Goal: Transaction & Acquisition: Obtain resource

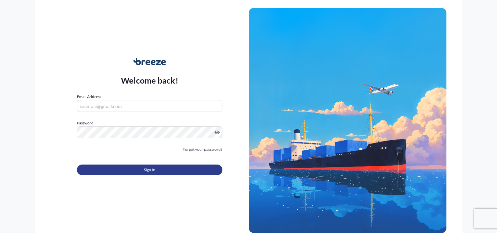
type input "[PERSON_NAME][EMAIL_ADDRESS][DOMAIN_NAME]"
click at [138, 170] on button "Sign In" at bounding box center [149, 169] width 145 height 11
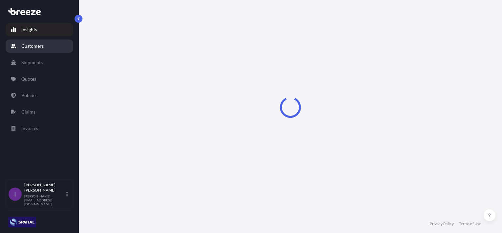
select select "2025"
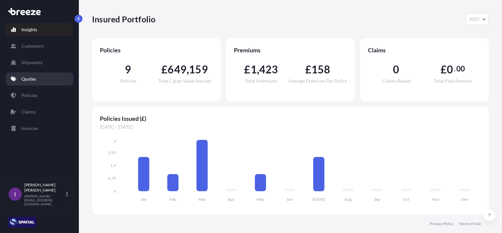
click at [27, 77] on p "Quotes" at bounding box center [28, 79] width 15 height 7
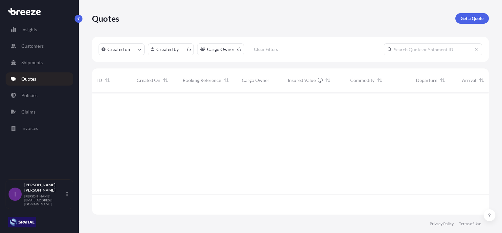
scroll to position [121, 392]
click at [473, 19] on p "Get a Quote" at bounding box center [472, 18] width 23 height 7
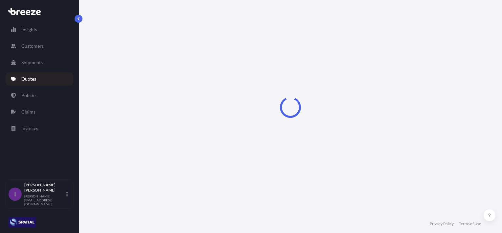
select select "Road"
select select "Sea"
select select "1"
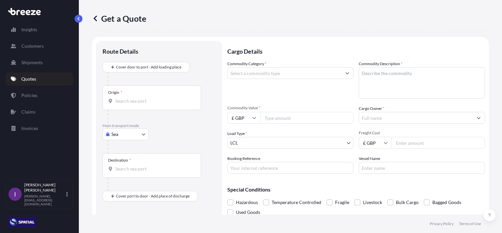
scroll to position [11, 0]
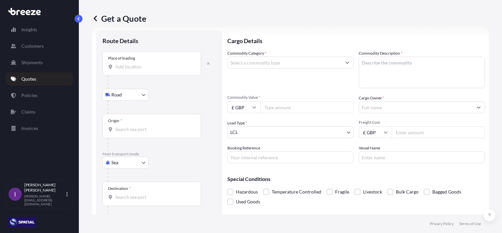
click at [134, 66] on input "Place of loading" at bounding box center [154, 66] width 78 height 7
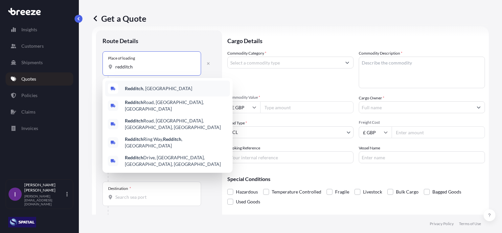
click at [140, 87] on b "Redditch" at bounding box center [134, 88] width 18 height 6
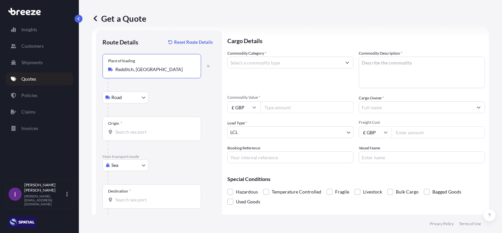
type input "Redditch, [GEOGRAPHIC_DATA]"
click at [129, 131] on input "Origin *" at bounding box center [154, 132] width 78 height 7
type input "GBLGP - [GEOGRAPHIC_DATA], [GEOGRAPHIC_DATA]"
click at [153, 199] on input "Destination *" at bounding box center [154, 199] width 78 height 7
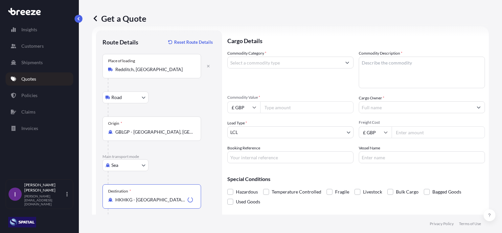
type input "HKHKG - [GEOGRAPHIC_DATA], [GEOGRAPHIC_DATA]"
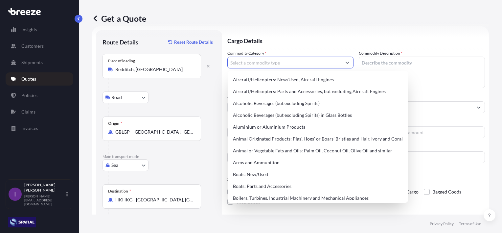
click at [286, 61] on input "Commodity Category *" at bounding box center [285, 63] width 114 height 12
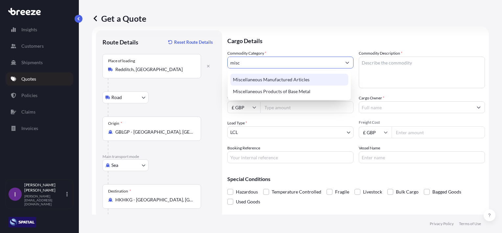
click at [297, 78] on div "Miscellaneous Manufactured Articles" at bounding box center [289, 80] width 118 height 12
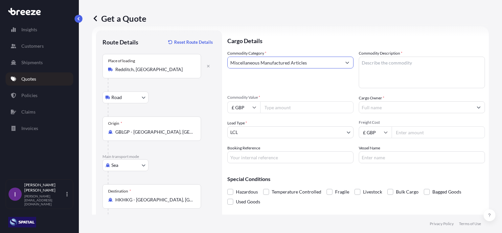
type input "Miscellaneous Manufactured Articles"
click at [411, 64] on textarea "Commodity Description *" at bounding box center [422, 73] width 126 height 32
type textarea "Water Treatment Eqpt"
click at [297, 108] on input "Commodity Value *" at bounding box center [306, 107] width 93 height 12
type input "25000"
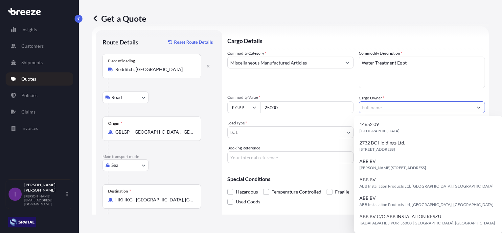
click at [391, 107] on input "Cargo Owner *" at bounding box center [416, 107] width 114 height 12
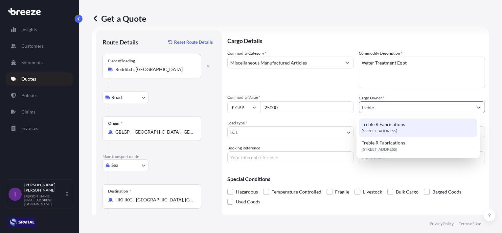
click at [400, 123] on span "Treble R Fabrications" at bounding box center [383, 124] width 43 height 7
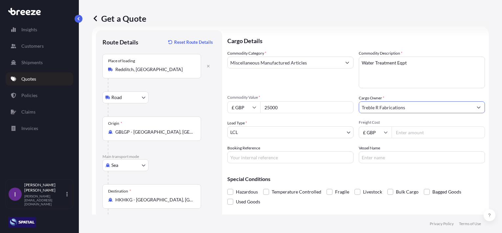
type input "Treble R Fabrications"
drag, startPoint x: 423, startPoint y: 133, endPoint x: 420, endPoint y: 133, distance: 3.6
click at [422, 133] on input "Freight Cost" at bounding box center [438, 132] width 93 height 12
type input "2434"
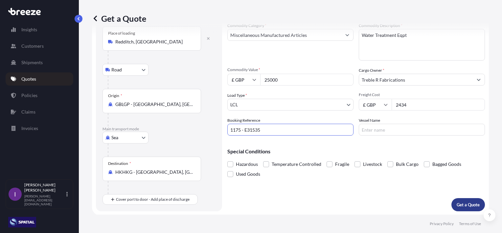
type input "1175 - E31535"
click at [461, 201] on p "Get a Quote" at bounding box center [468, 204] width 23 height 7
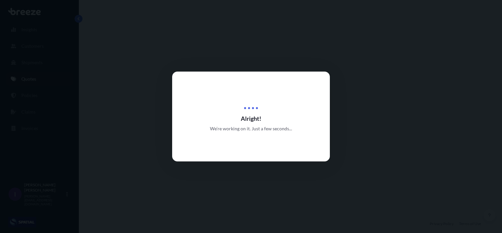
select select "Road"
select select "Sea"
select select "1"
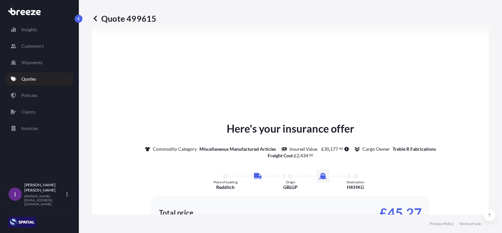
scroll to position [322, 0]
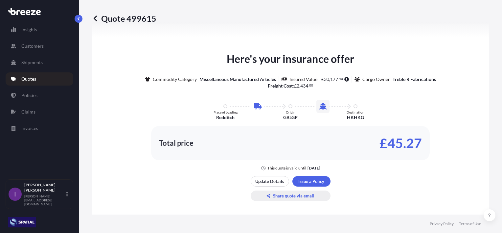
click at [288, 196] on p "Share quote via email" at bounding box center [293, 195] width 41 height 7
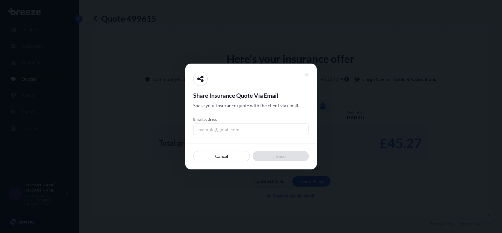
drag, startPoint x: 243, startPoint y: 131, endPoint x: 242, endPoint y: 127, distance: 4.8
click at [243, 129] on input "Email address" at bounding box center [251, 129] width 116 height 12
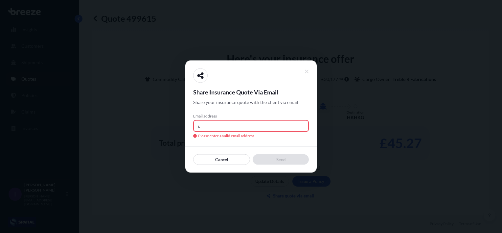
type input "[PERSON_NAME][EMAIL_ADDRESS][DOMAIN_NAME]"
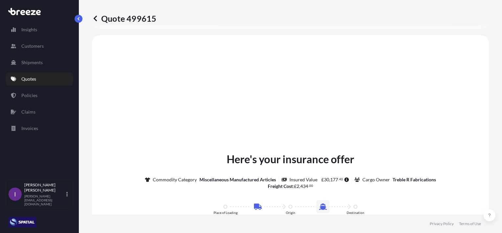
scroll to position [0, 0]
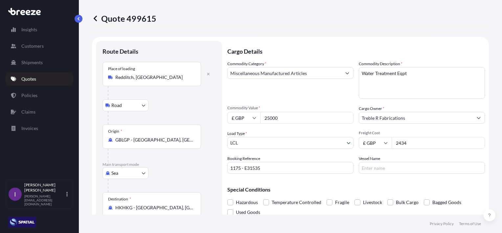
click at [30, 77] on p "Quotes" at bounding box center [28, 79] width 15 height 7
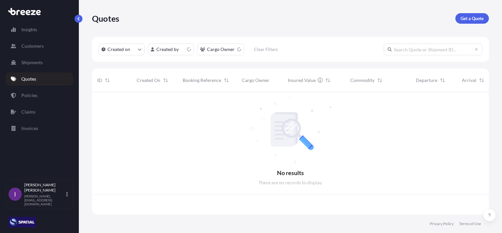
scroll to position [121, 392]
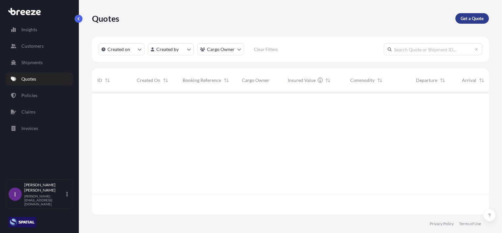
click at [471, 21] on link "Get a Quote" at bounding box center [473, 18] width 34 height 11
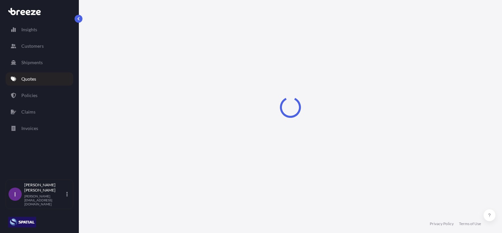
select select "Road"
select select "Sea"
select select "1"
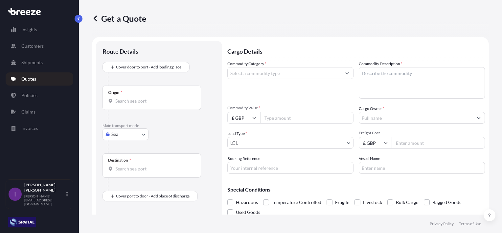
scroll to position [11, 0]
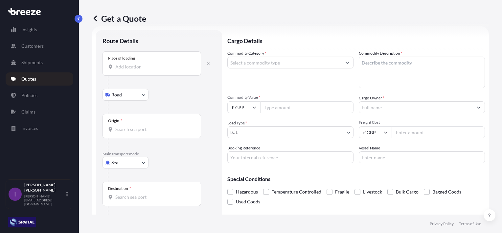
click at [127, 68] on input "Place of loading" at bounding box center [154, 66] width 78 height 7
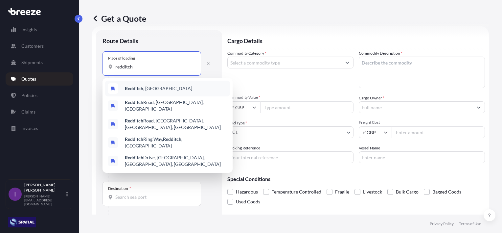
click at [128, 85] on b "Redditch" at bounding box center [134, 88] width 18 height 6
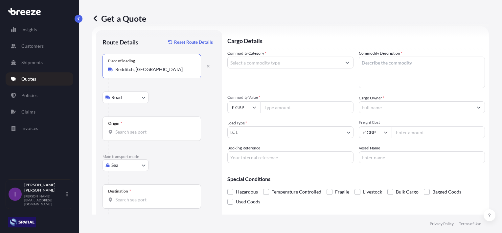
type input "Redditch, [GEOGRAPHIC_DATA]"
click at [138, 129] on input "Origin *" at bounding box center [154, 132] width 78 height 7
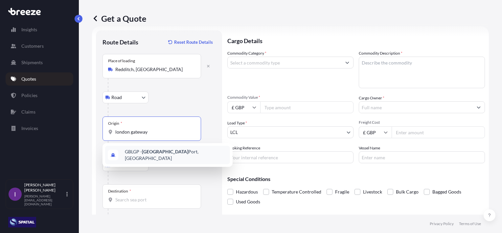
click at [141, 153] on span "GBLGP - [GEOGRAPHIC_DATA], [GEOGRAPHIC_DATA]" at bounding box center [176, 154] width 103 height 13
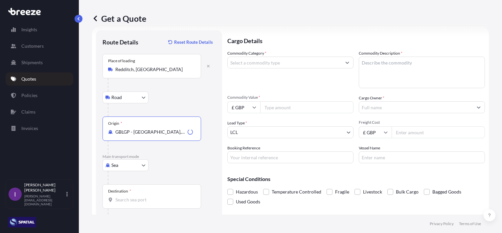
type input "GBLGP - [GEOGRAPHIC_DATA], [GEOGRAPHIC_DATA]"
click at [130, 196] on input "Destination *" at bounding box center [154, 199] width 78 height 7
type input "HKHKG - [GEOGRAPHIC_DATA], [GEOGRAPHIC_DATA]"
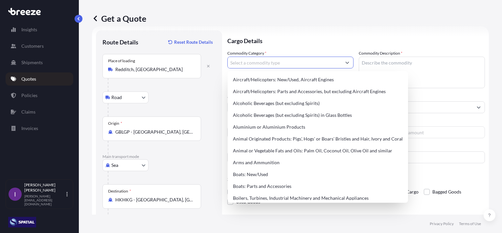
click at [299, 63] on input "Commodity Category *" at bounding box center [285, 63] width 114 height 12
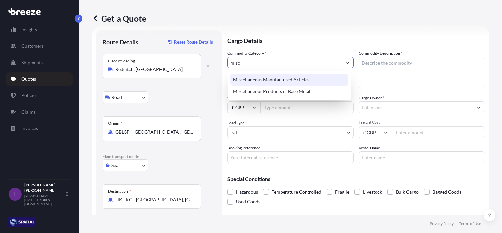
click at [290, 78] on div "Miscellaneous Manufactured Articles" at bounding box center [289, 80] width 118 height 12
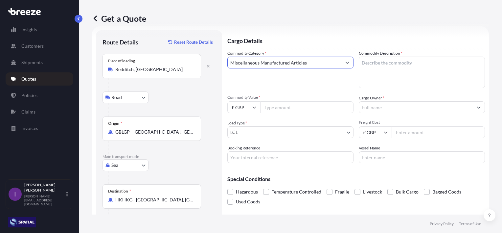
type input "Miscellaneous Manufactured Articles"
click at [378, 62] on textarea "Commodity Description *" at bounding box center [422, 73] width 126 height 32
type textarea "Water Treatment Eqpt"
click at [303, 107] on input "Commodity Value *" at bounding box center [306, 107] width 93 height 12
type input "30000"
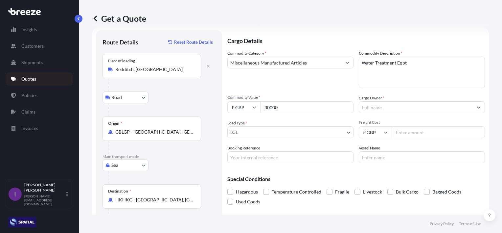
click at [398, 106] on input "Cargo Owner *" at bounding box center [416, 107] width 114 height 12
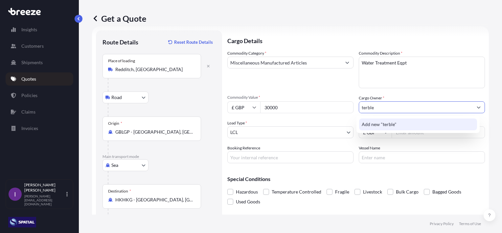
click at [364, 105] on input "terble" at bounding box center [416, 107] width 114 height 12
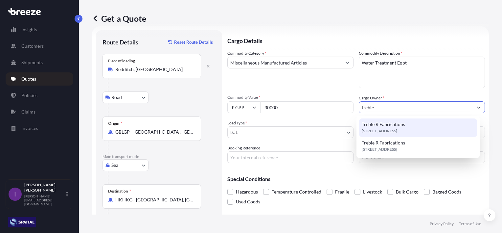
click at [401, 125] on span "Treble R Fabrications" at bounding box center [383, 124] width 43 height 7
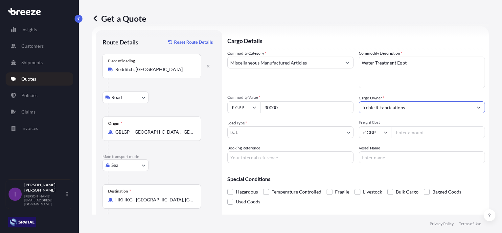
type input "Treble R Fabrications"
click at [454, 133] on input "Freight Cost" at bounding box center [438, 132] width 93 height 12
type input "2235"
click at [276, 159] on input "Booking Reference" at bounding box center [291, 157] width 126 height 12
drag, startPoint x: 261, startPoint y: 160, endPoint x: 270, endPoint y: 178, distance: 19.9
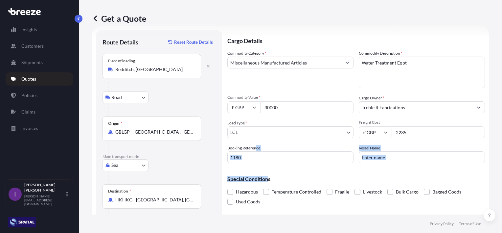
click at [270, 178] on div "Cargo Details Commodity Category * Miscellaneous Manufactured Articles Commodit…" at bounding box center [357, 134] width 258 height 208
drag, startPoint x: 270, startPoint y: 178, endPoint x: 262, endPoint y: 160, distance: 19.1
click at [262, 160] on input "1180" at bounding box center [291, 157] width 126 height 12
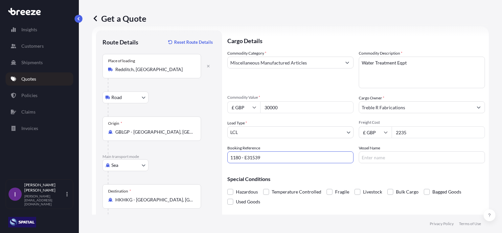
scroll to position [38, 0]
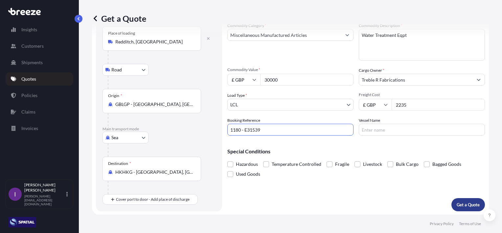
type input "1180 - E31539"
click at [459, 203] on p "Get a Quote" at bounding box center [468, 204] width 23 height 7
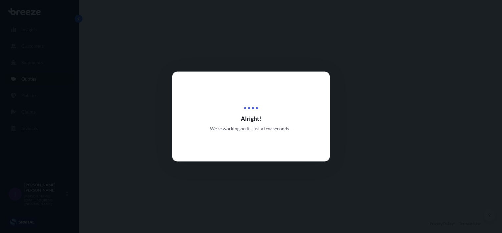
select select "Road"
select select "Sea"
select select "1"
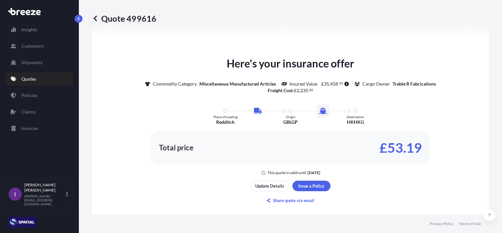
scroll to position [322, 0]
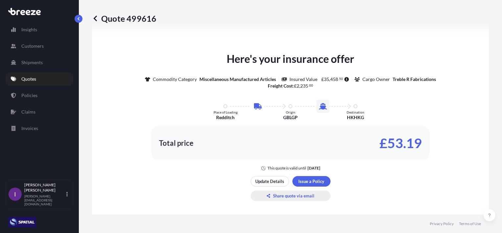
click at [281, 196] on p "Share quote via email" at bounding box center [293, 195] width 41 height 7
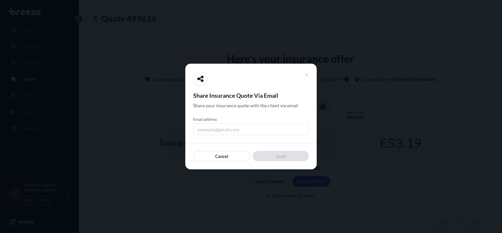
click at [246, 131] on input "Email address" at bounding box center [251, 129] width 116 height 12
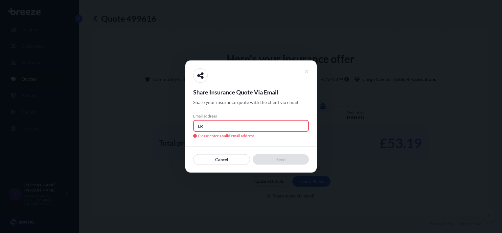
type input "[PERSON_NAME][EMAIL_ADDRESS][DOMAIN_NAME]"
